Goal: Transaction & Acquisition: Register for event/course

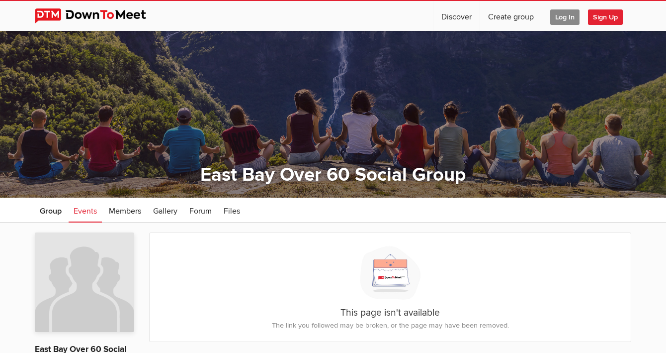
click at [601, 18] on span "Sign Up" at bounding box center [605, 16] width 35 height 15
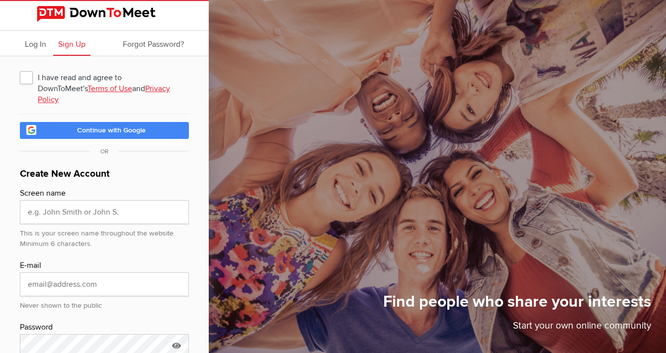
click at [26, 80] on span "I have read and agree to DownToMeet's Terms of Use and Privacy Policy" at bounding box center [104, 77] width 169 height 18
click at [20, 68] on input "I have read and agree to DownToMeet's Terms of Use and Privacy Policy" at bounding box center [19, 68] width 0 height 0
checkbox input "true"
type input "[PERSON_NAME]"
type input "[EMAIL_ADDRESS][DOMAIN_NAME]"
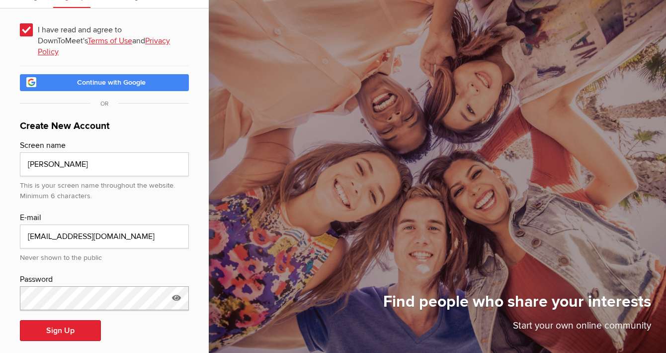
scroll to position [47, 0]
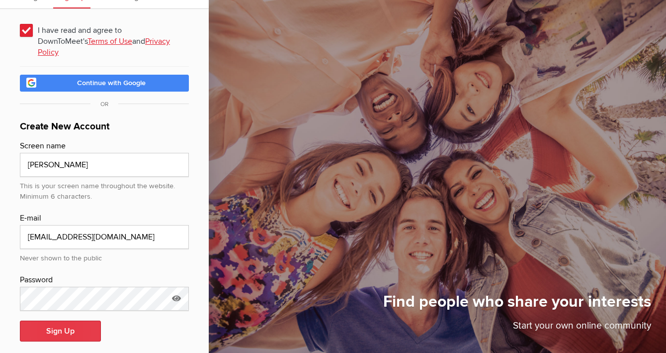
click at [41, 320] on button "Sign Up" at bounding box center [60, 330] width 81 height 21
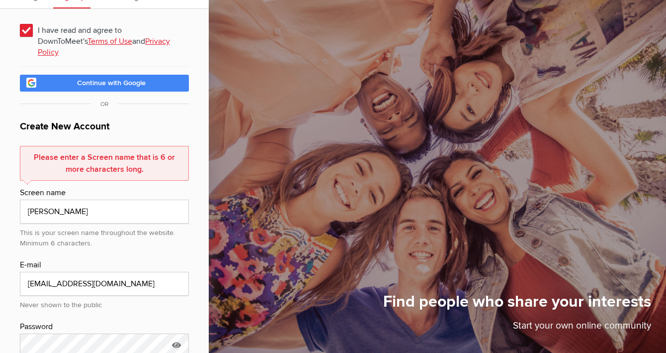
scroll to position [94, 0]
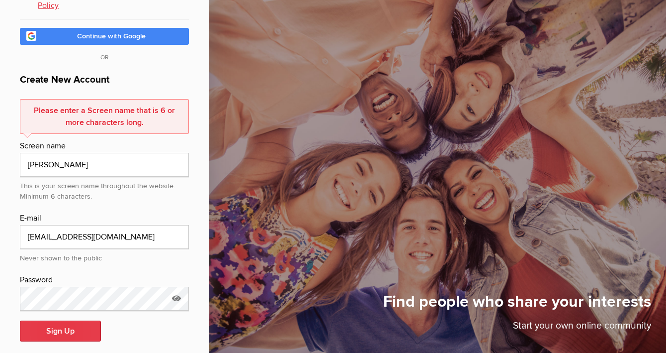
click at [44, 320] on button "Sign Up" at bounding box center [60, 330] width 81 height 21
click at [52, 154] on input "[PERSON_NAME]" at bounding box center [104, 165] width 169 height 24
click at [47, 321] on button "Sign Up" at bounding box center [60, 330] width 81 height 21
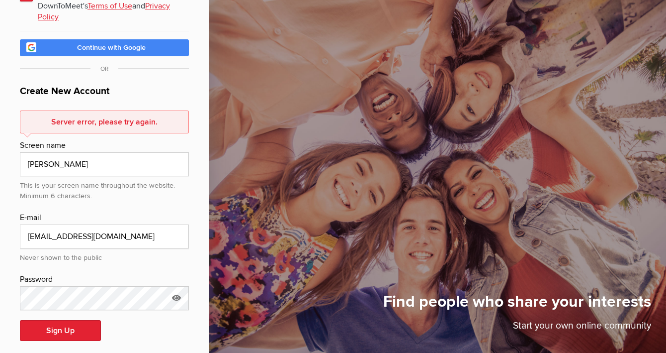
scroll to position [82, 0]
drag, startPoint x: 73, startPoint y: 152, endPoint x: 42, endPoint y: 150, distance: 30.9
click at [42, 153] on input "[PERSON_NAME]" at bounding box center [104, 165] width 169 height 24
type input "AmyHHansen"
click at [50, 320] on button "Sign Up" at bounding box center [60, 330] width 81 height 21
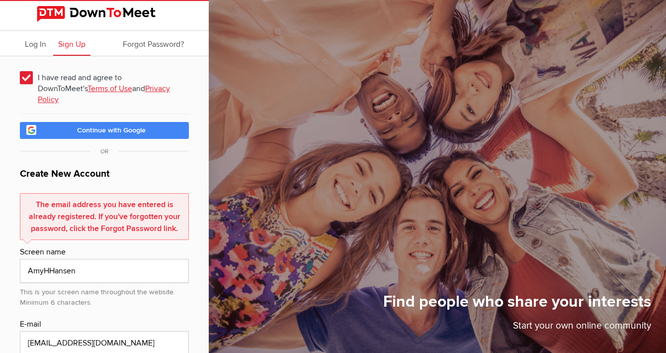
scroll to position [0, 0]
click at [34, 44] on span "Log In" at bounding box center [35, 44] width 21 height 10
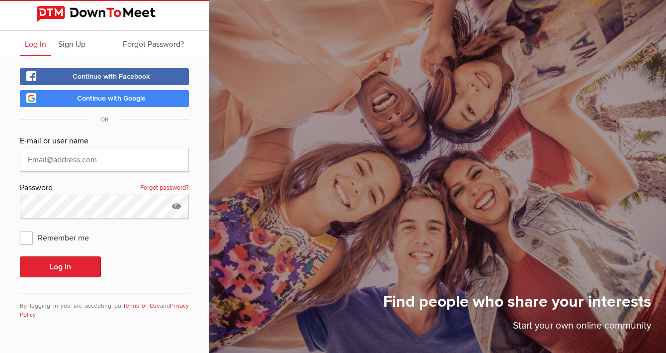
click at [89, 95] on span "Continue with Google" at bounding box center [111, 98] width 69 height 8
type input "[EMAIL_ADDRESS][DOMAIN_NAME]"
click at [47, 269] on button "Log In" at bounding box center [60, 266] width 81 height 21
